Goal: Task Accomplishment & Management: Manage account settings

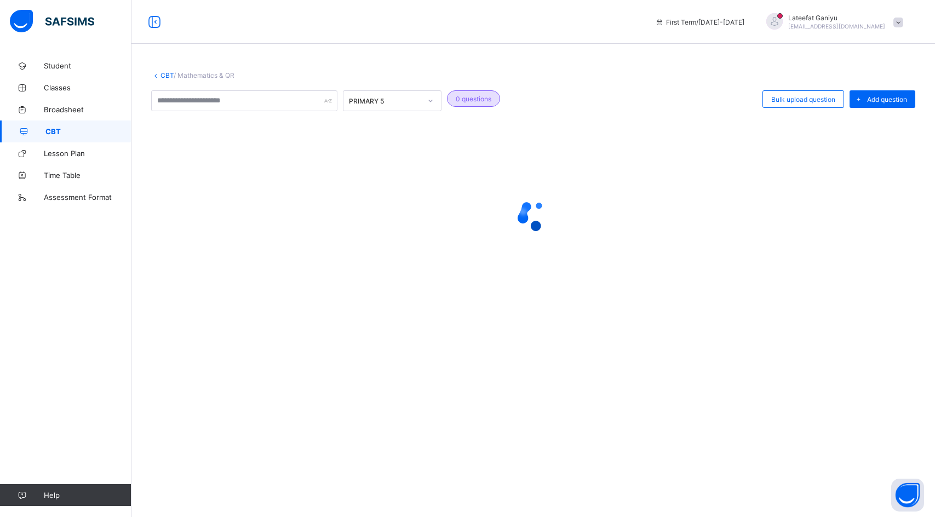
click at [895, 24] on span at bounding box center [899, 23] width 10 height 10
click at [843, 110] on span "Logout" at bounding box center [868, 108] width 72 height 13
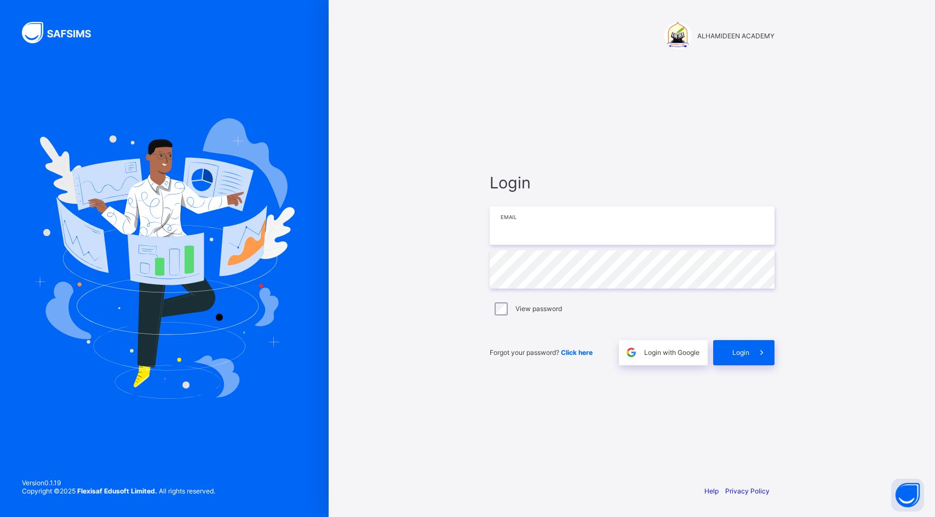
click at [589, 221] on input "email" at bounding box center [632, 226] width 285 height 38
type input "**********"
click at [756, 358] on span at bounding box center [762, 352] width 25 height 25
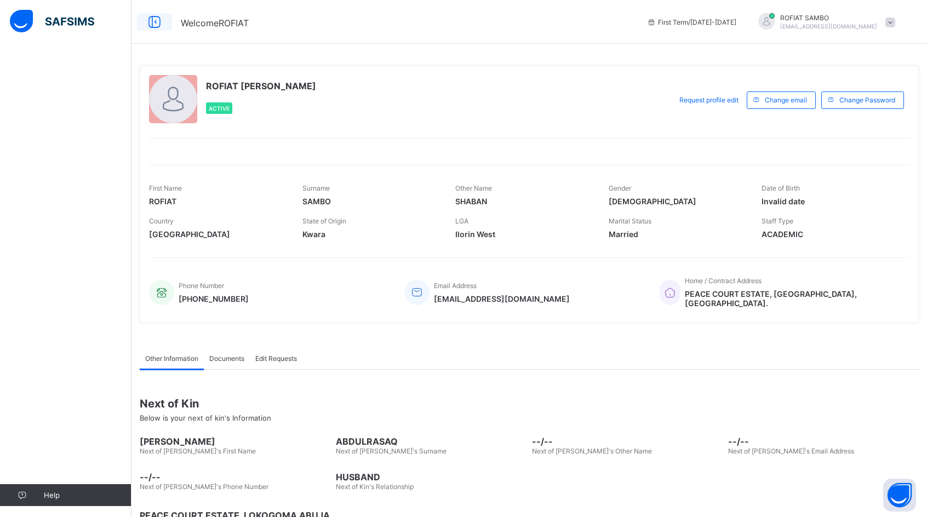
click at [150, 23] on icon at bounding box center [154, 22] width 19 height 16
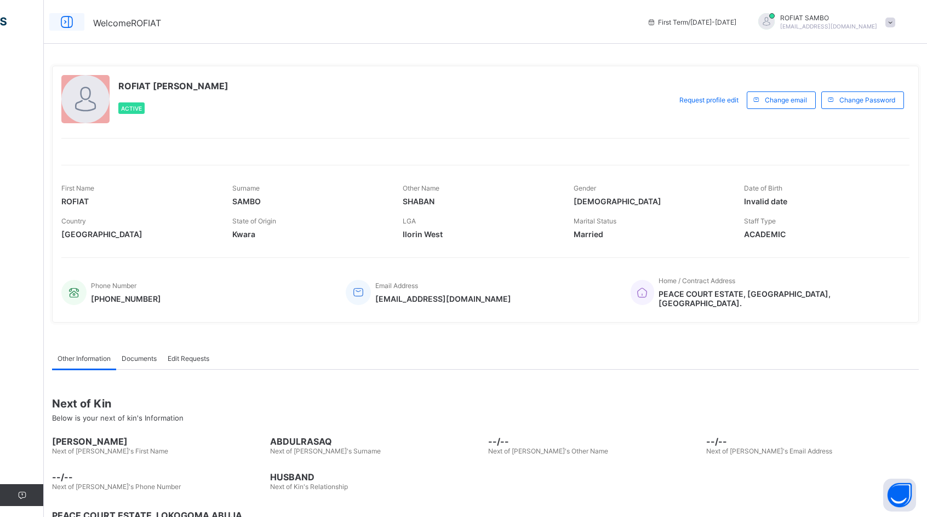
click at [61, 19] on icon at bounding box center [67, 22] width 19 height 16
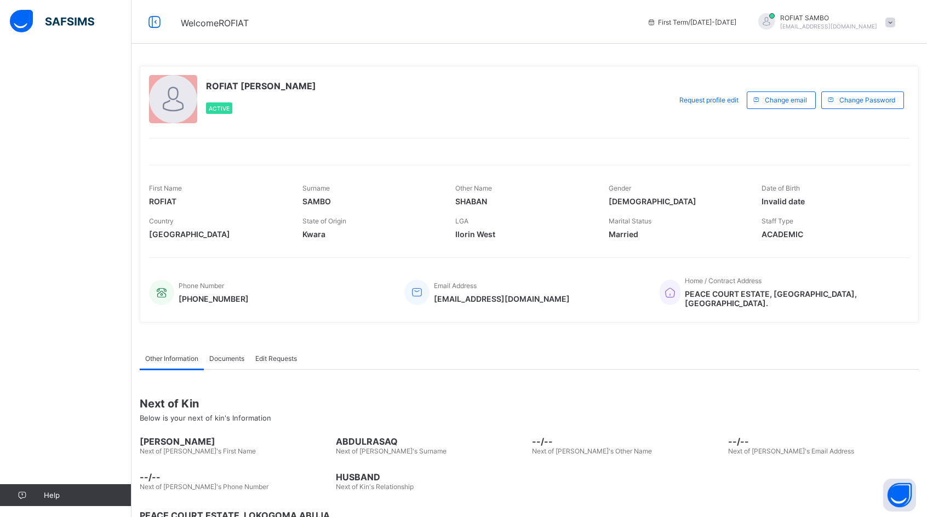
scroll to position [31, 0]
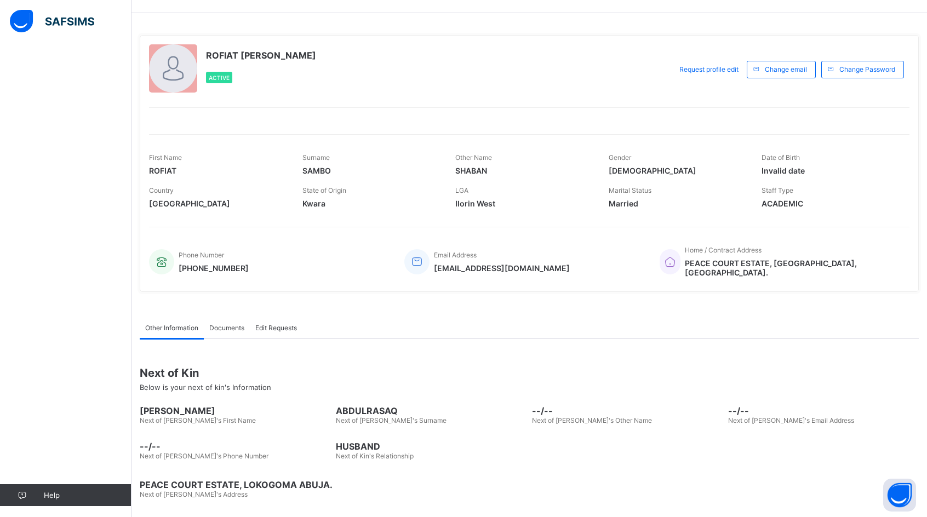
click at [69, 119] on div "Help" at bounding box center [66, 280] width 132 height 473
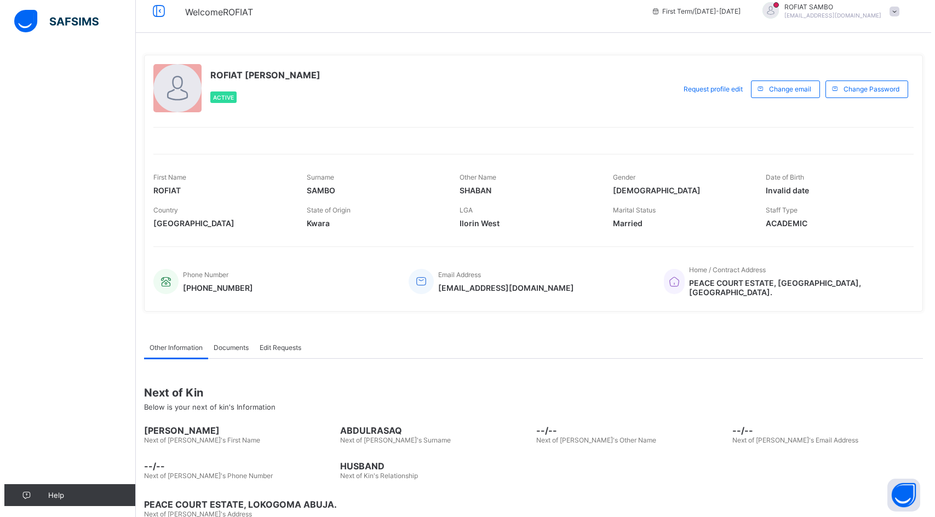
scroll to position [0, 0]
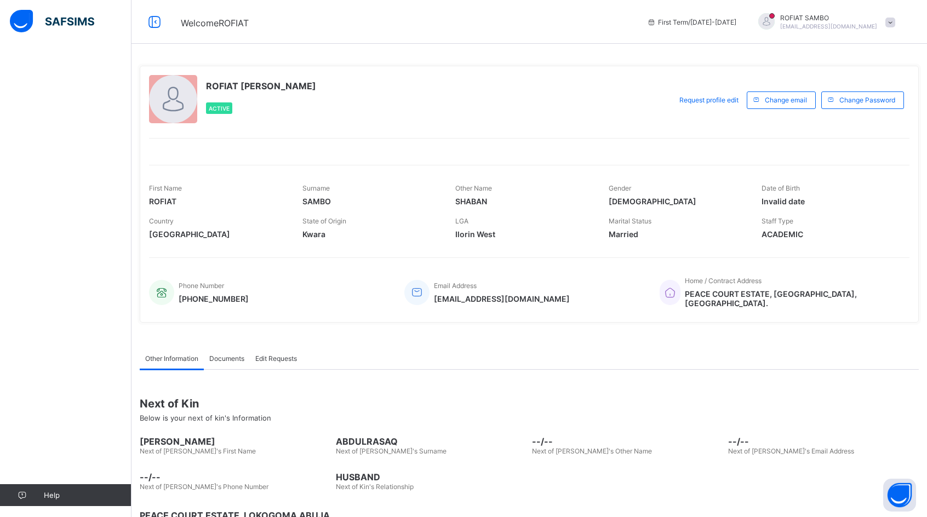
click at [895, 22] on span at bounding box center [890, 23] width 10 height 10
click at [861, 107] on span "Logout" at bounding box center [860, 108] width 72 height 13
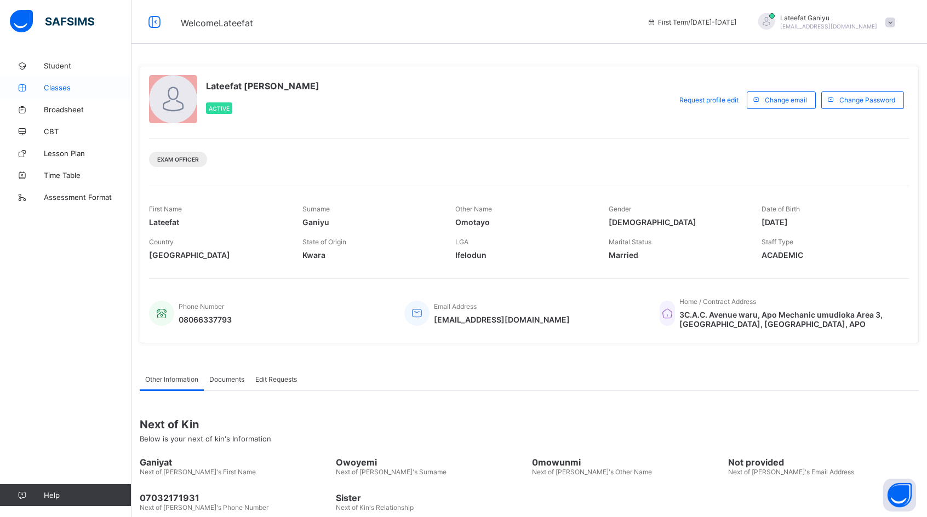
click at [65, 87] on span "Classes" at bounding box center [88, 87] width 88 height 9
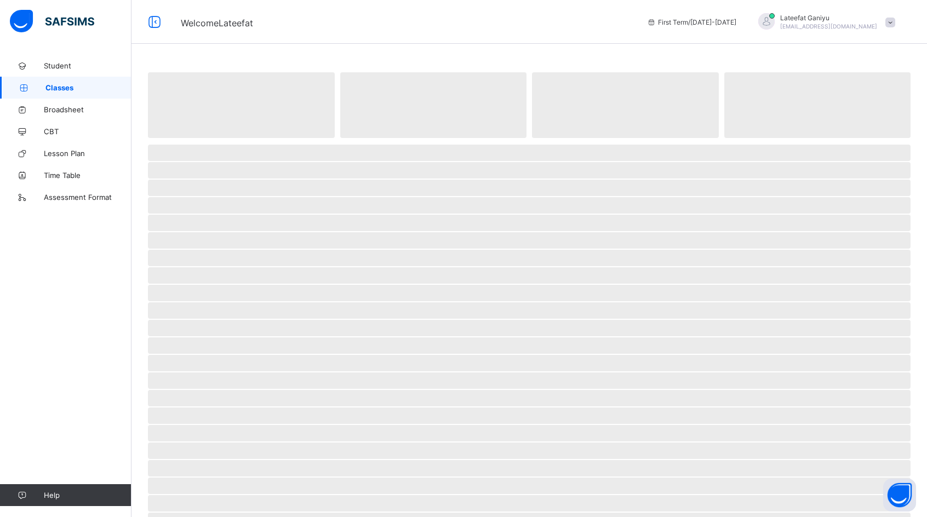
click at [65, 87] on span "Classes" at bounding box center [88, 87] width 86 height 9
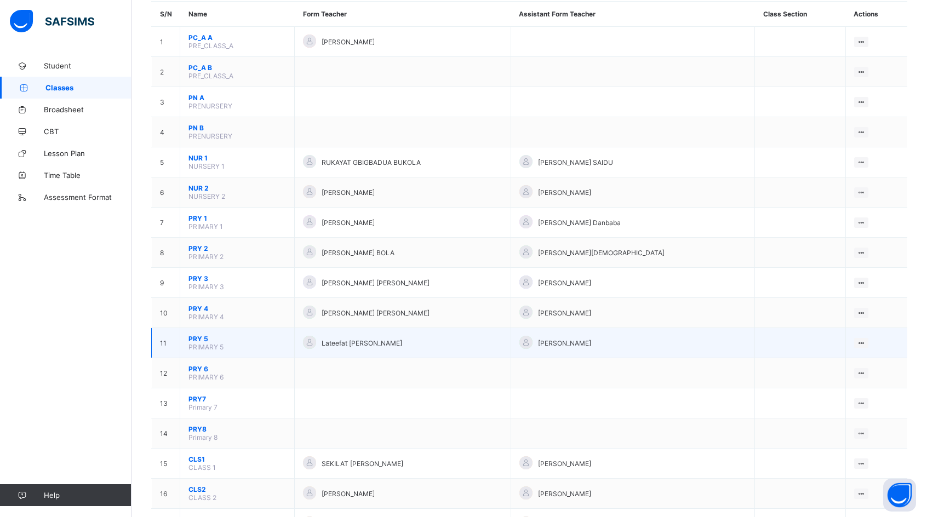
scroll to position [110, 0]
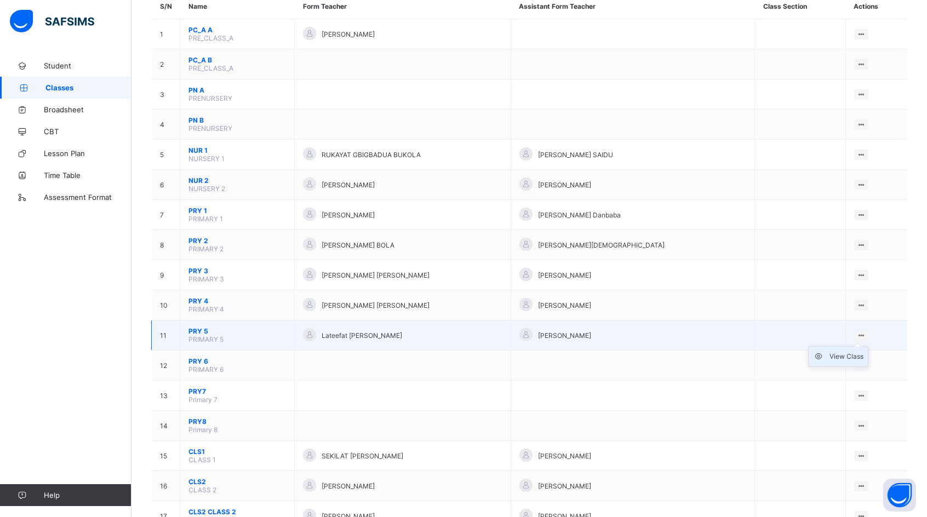
click at [856, 355] on div "View Class" at bounding box center [847, 356] width 34 height 11
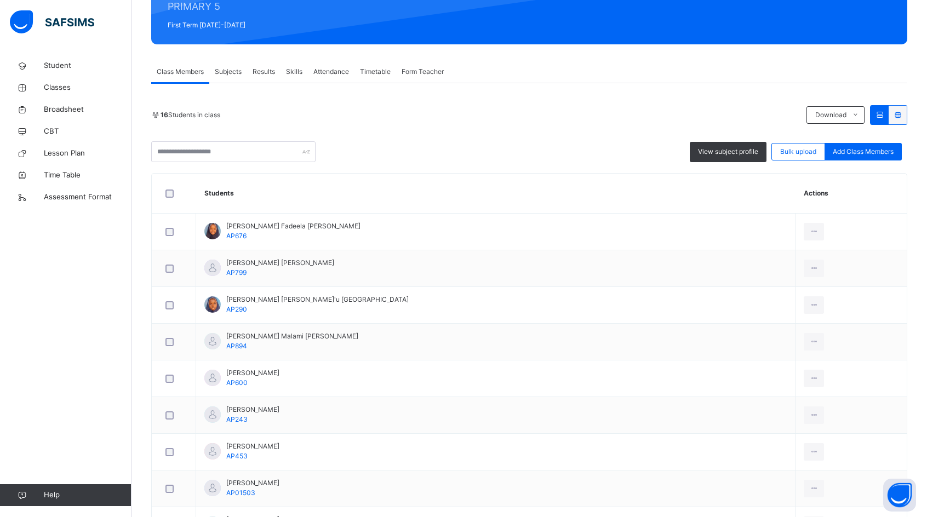
scroll to position [164, 0]
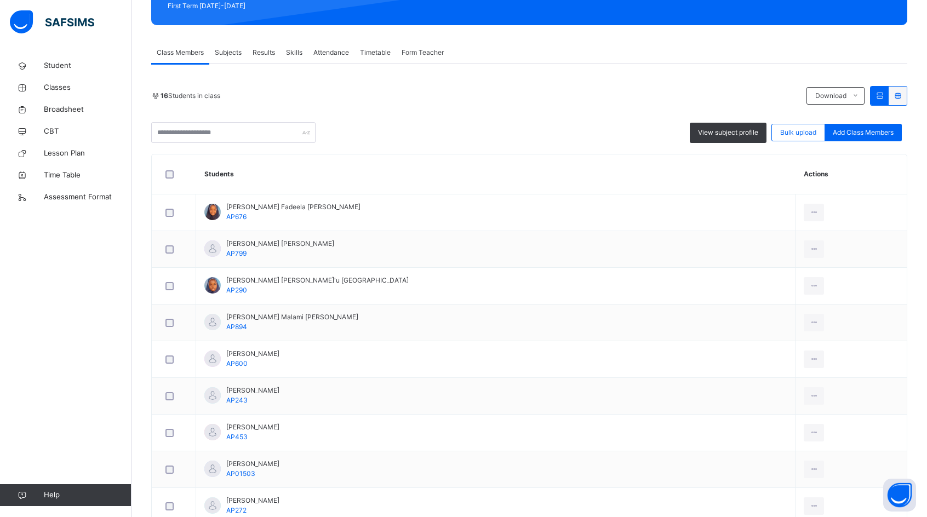
click at [329, 51] on span "Attendance" at bounding box center [331, 53] width 36 height 10
click at [330, 51] on span "Attendance" at bounding box center [331, 53] width 36 height 10
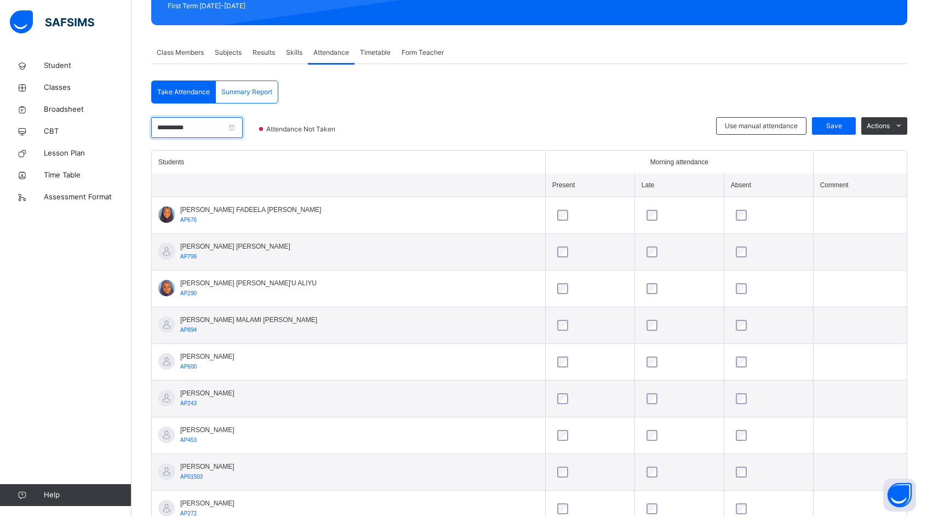
click at [243, 127] on input "**********" at bounding box center [197, 127] width 92 height 21
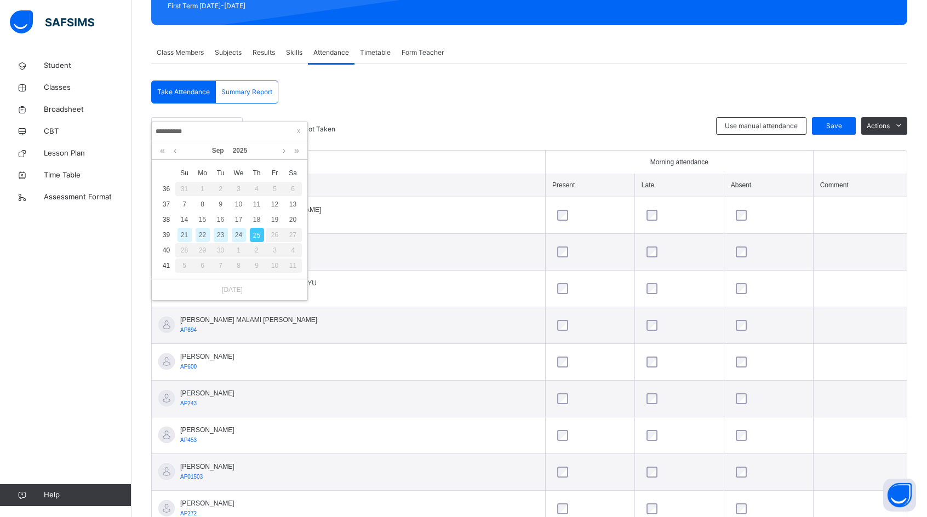
click at [241, 236] on div "24" at bounding box center [239, 235] width 14 height 14
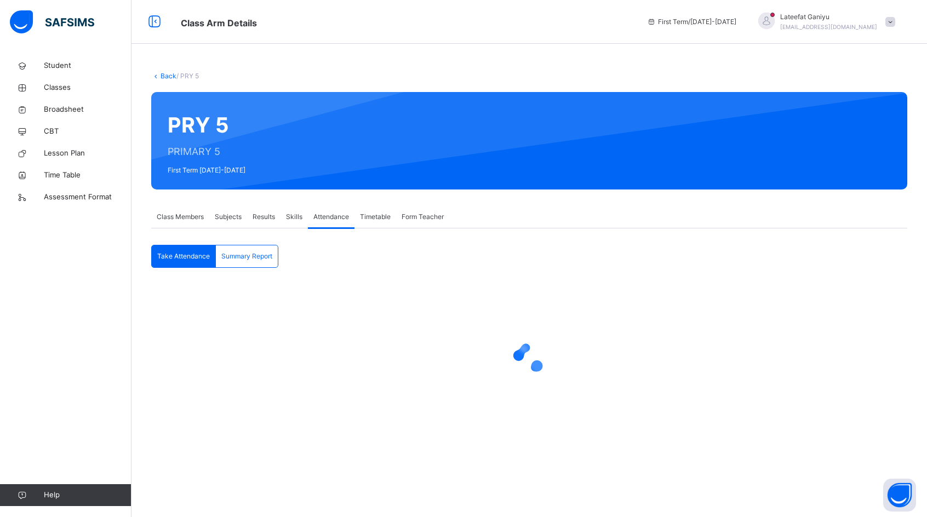
scroll to position [0, 0]
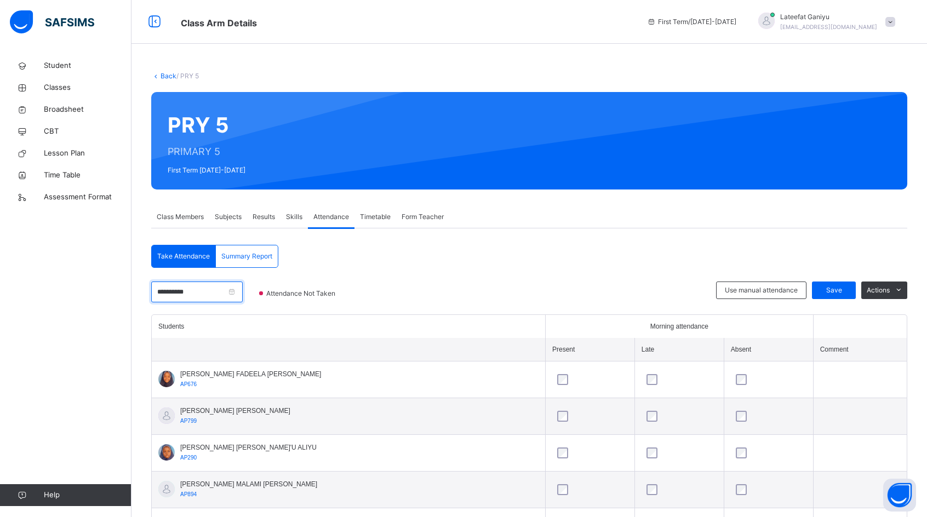
click at [243, 292] on input "**********" at bounding box center [197, 292] width 92 height 21
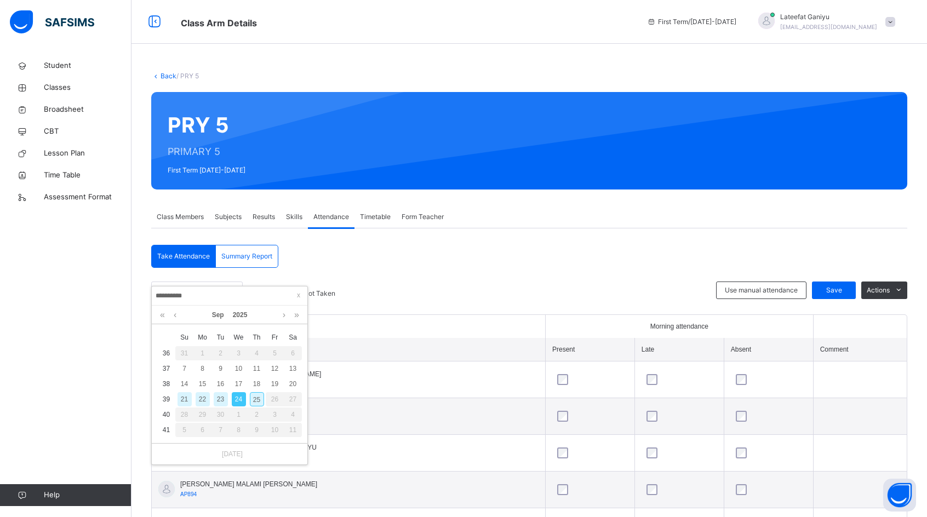
click at [219, 401] on div "23" at bounding box center [221, 399] width 14 height 14
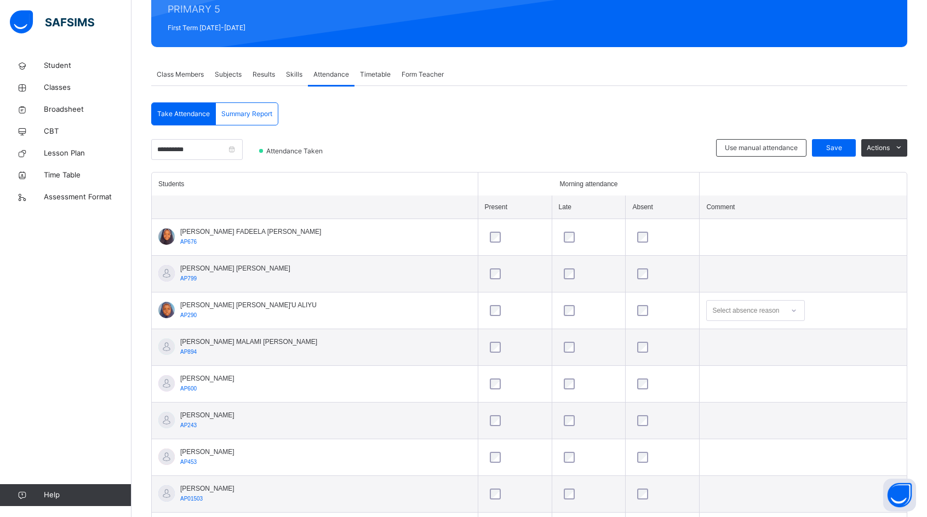
scroll to position [164, 0]
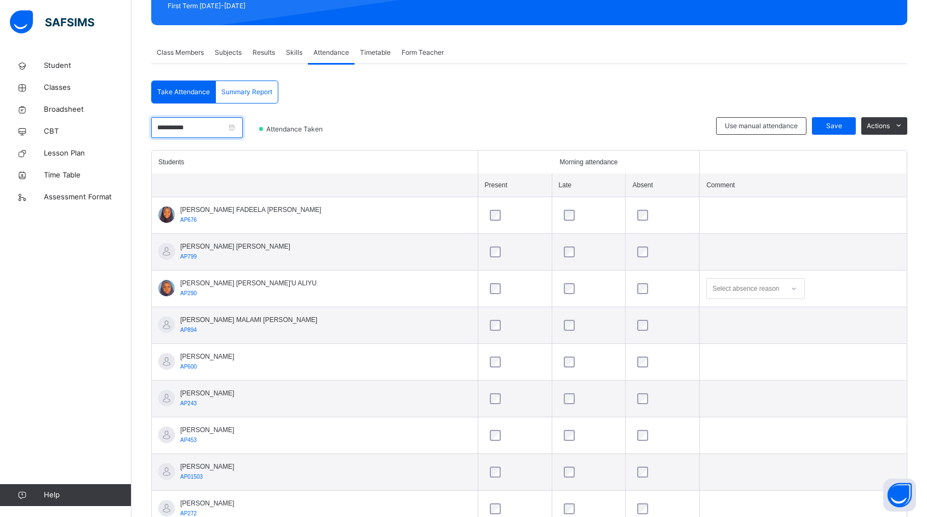
click at [243, 131] on input "**********" at bounding box center [197, 127] width 92 height 21
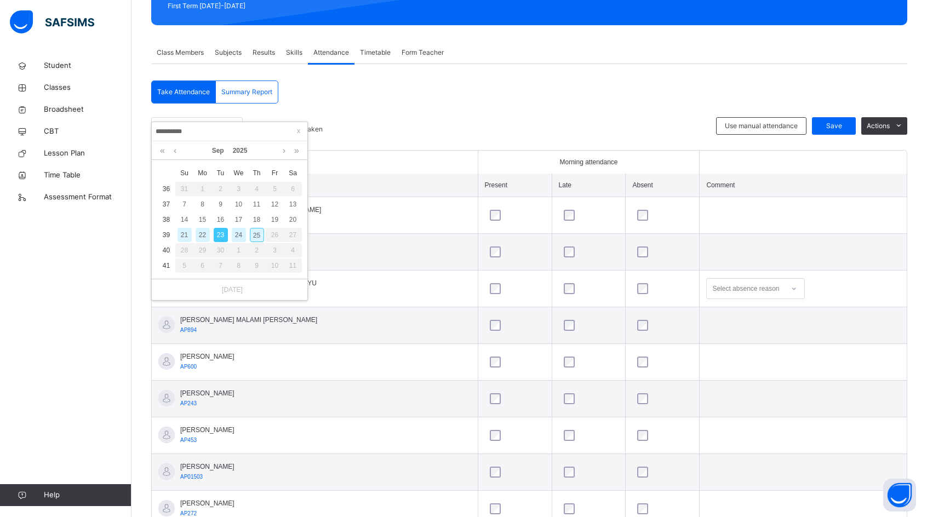
click at [241, 236] on div "24" at bounding box center [239, 235] width 14 height 14
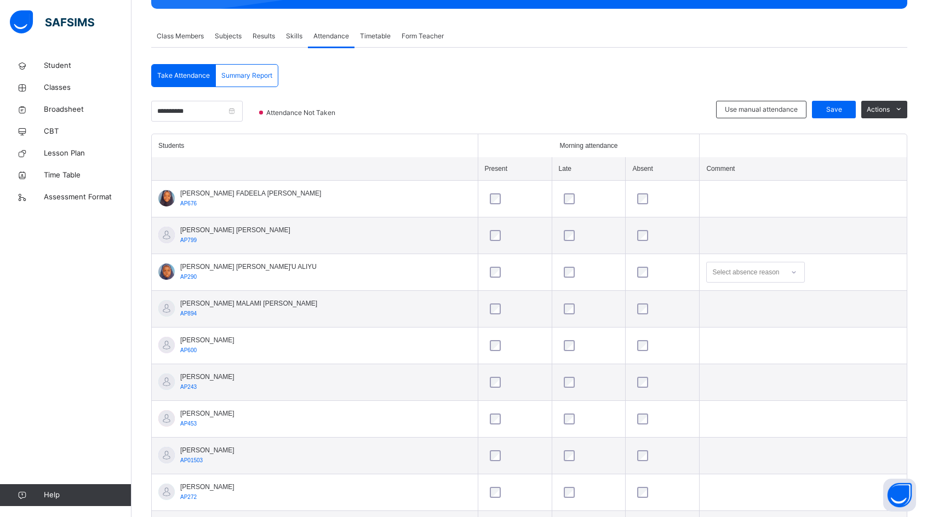
scroll to position [55, 0]
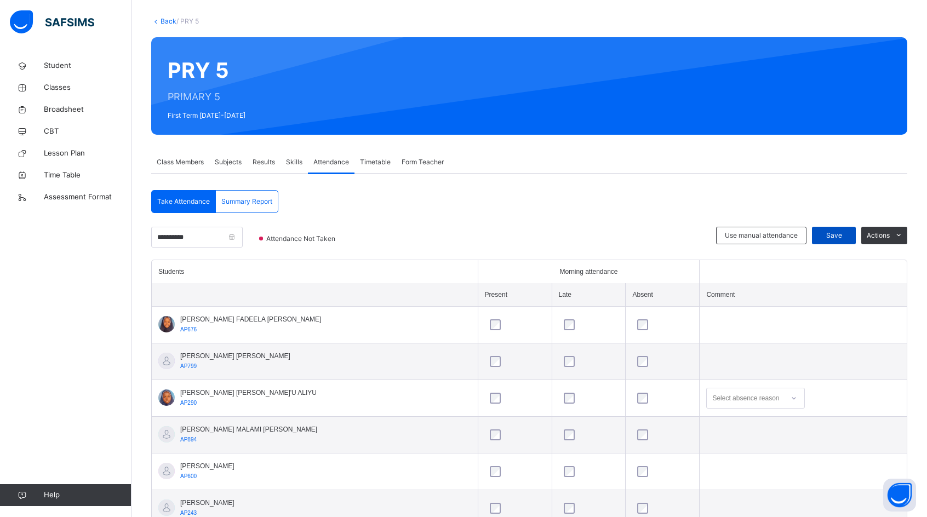
click at [843, 231] on span "Save" at bounding box center [833, 236] width 27 height 10
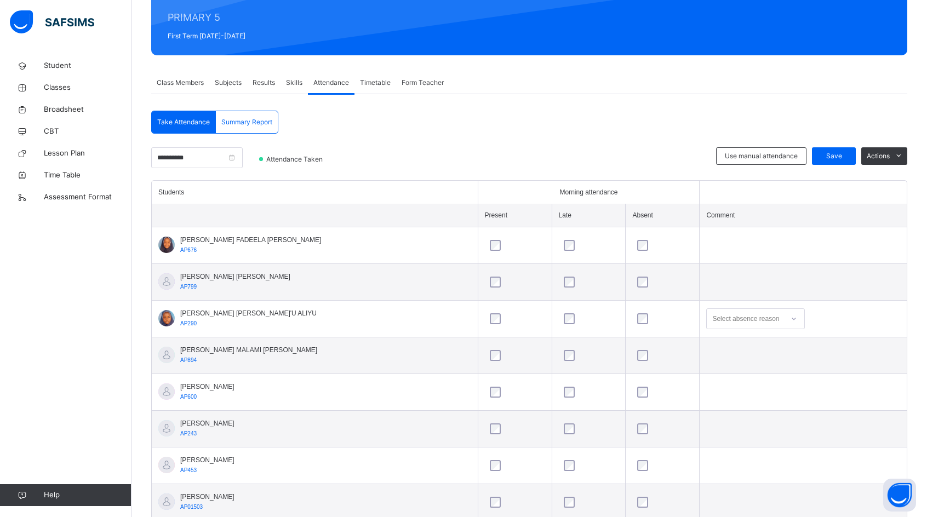
scroll to position [164, 0]
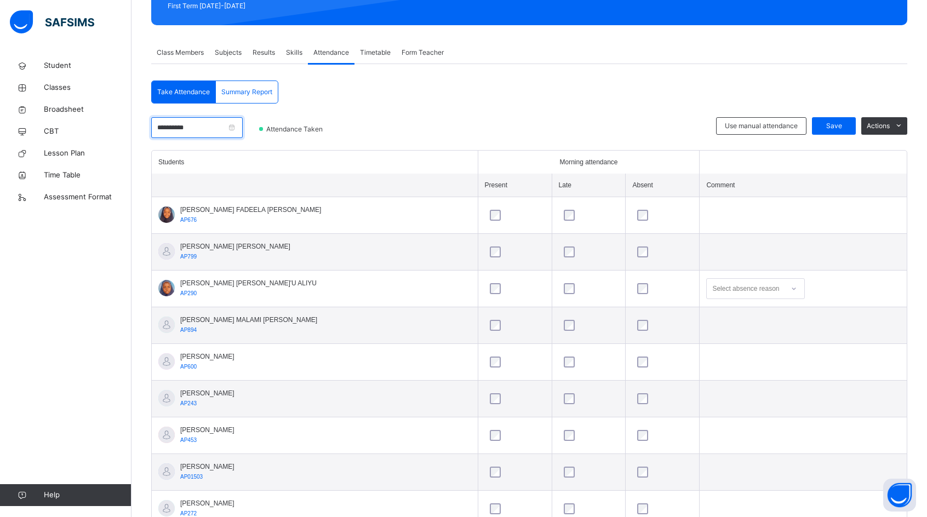
click at [243, 128] on input "**********" at bounding box center [197, 127] width 92 height 21
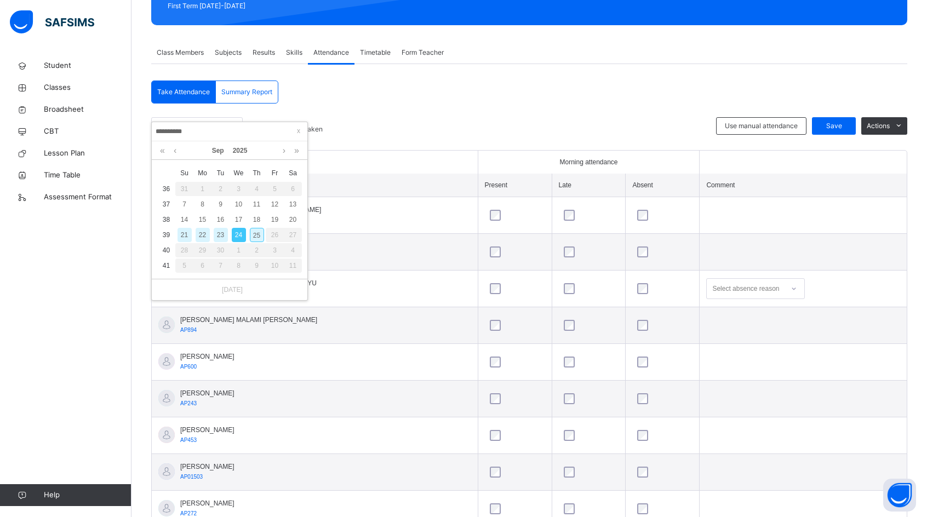
click at [256, 240] on div "25" at bounding box center [257, 235] width 14 height 14
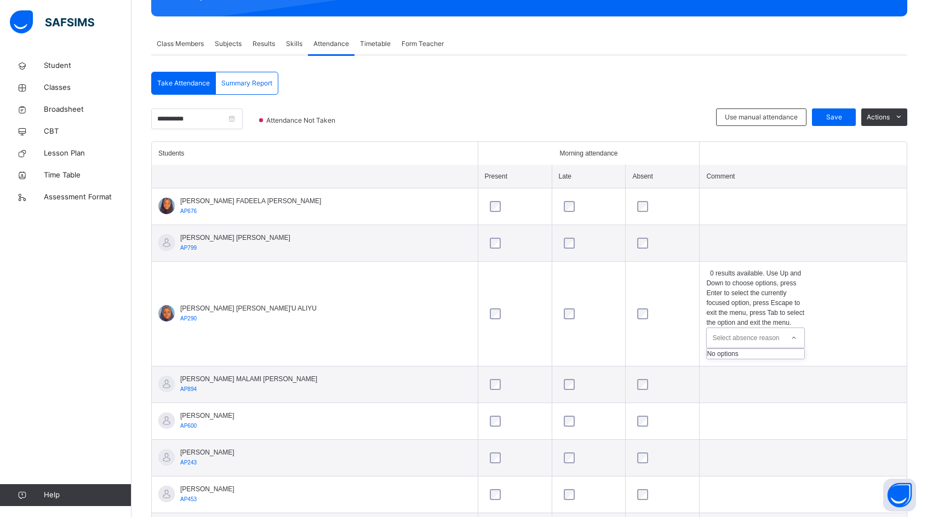
scroll to position [110, 0]
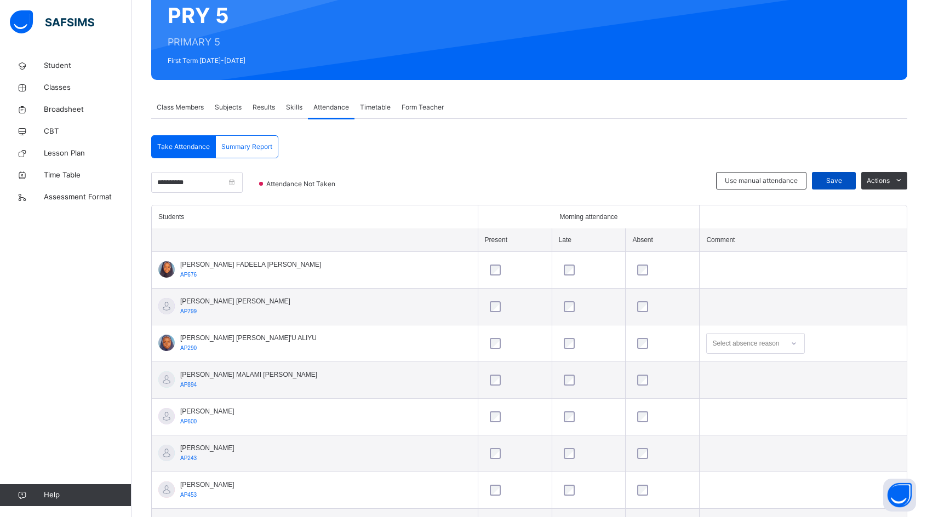
click at [848, 181] on span "Save" at bounding box center [833, 181] width 27 height 10
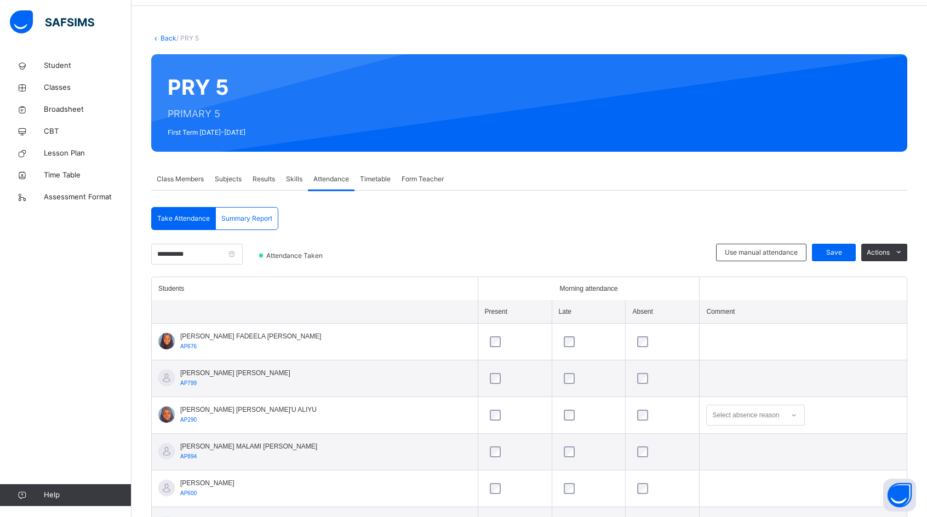
scroll to position [0, 0]
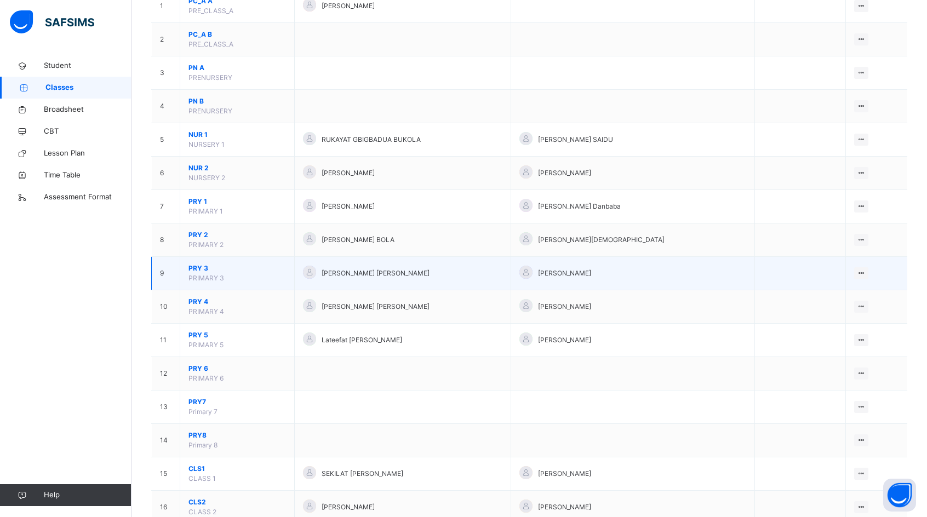
scroll to position [164, 0]
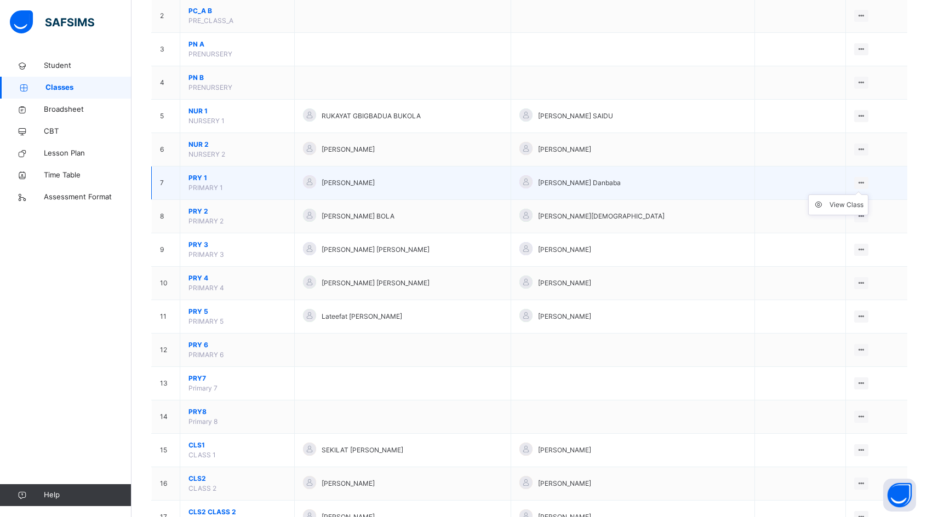
click at [864, 184] on icon at bounding box center [861, 183] width 9 height 8
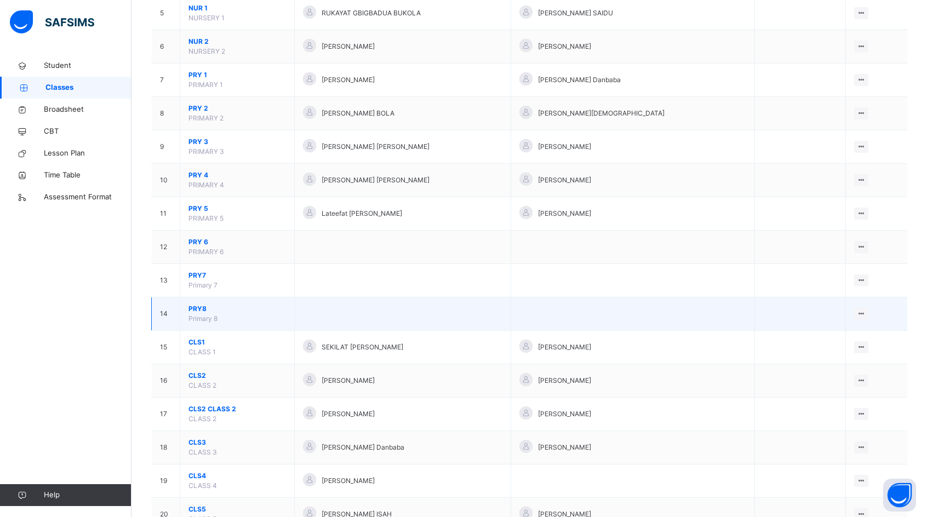
scroll to position [274, 0]
